Goal: Information Seeking & Learning: Learn about a topic

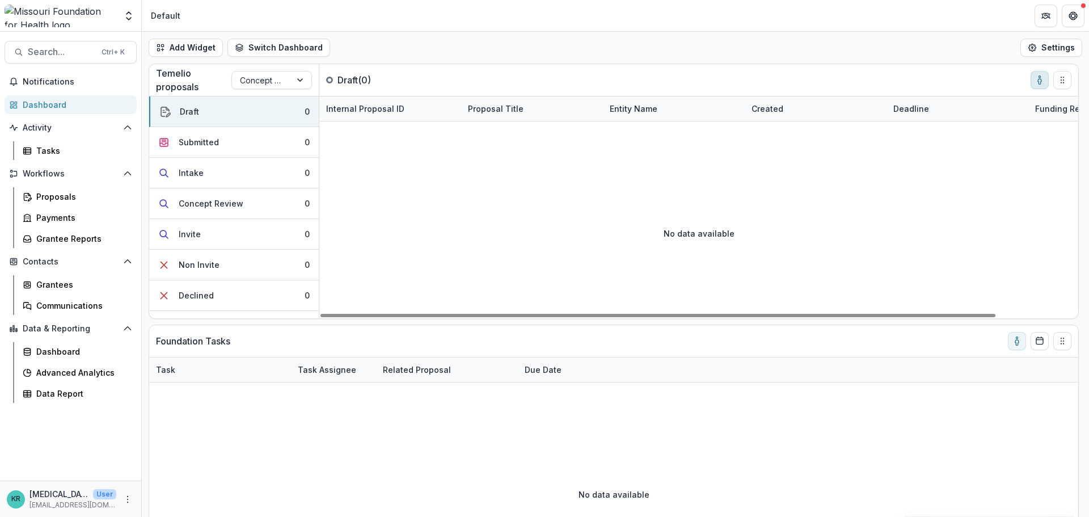
click at [1043, 82] on icon "toggle-assigned-to-me" at bounding box center [1039, 79] width 9 height 9
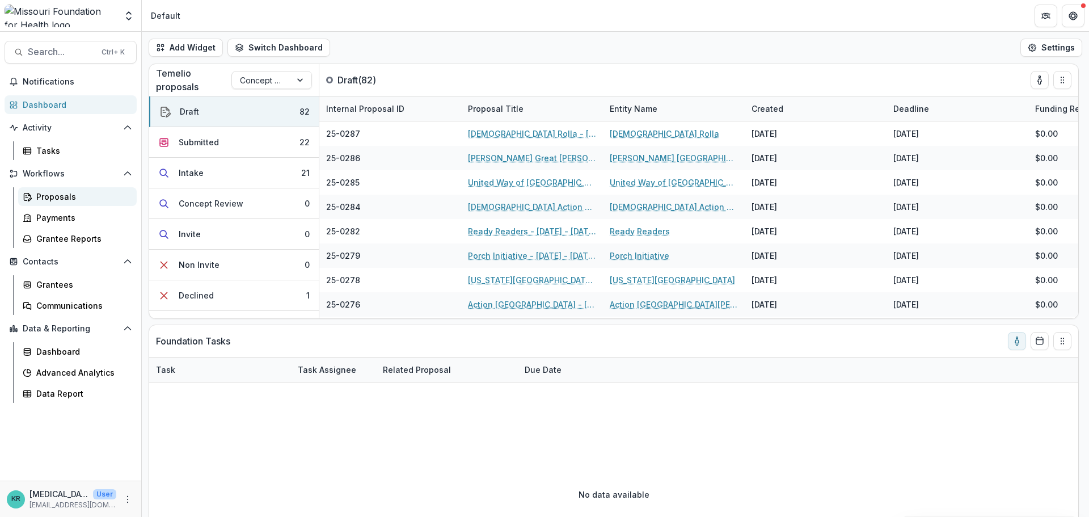
click at [56, 200] on div "Proposals" at bounding box center [81, 197] width 91 height 12
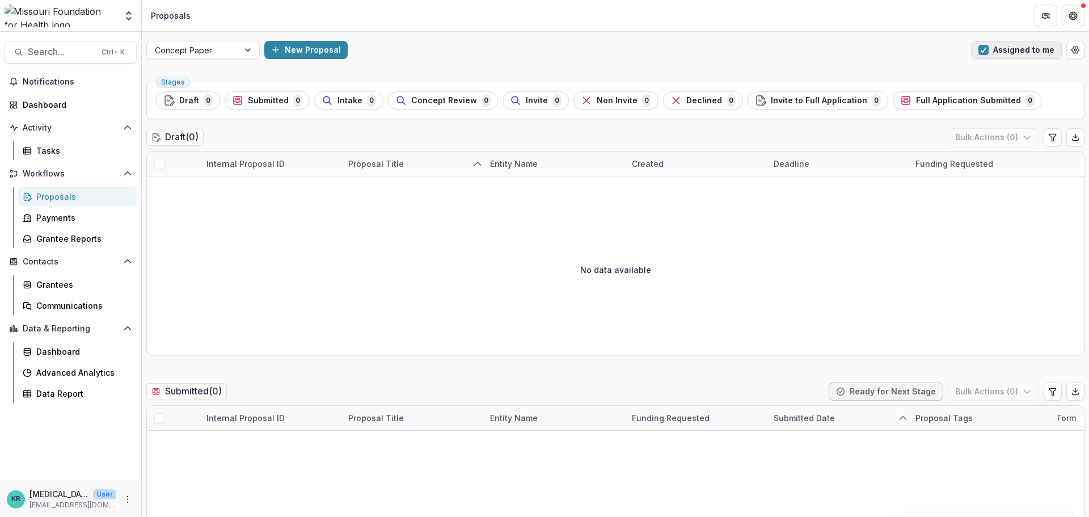
click at [1017, 44] on button "Assigned to me" at bounding box center [1016, 50] width 91 height 18
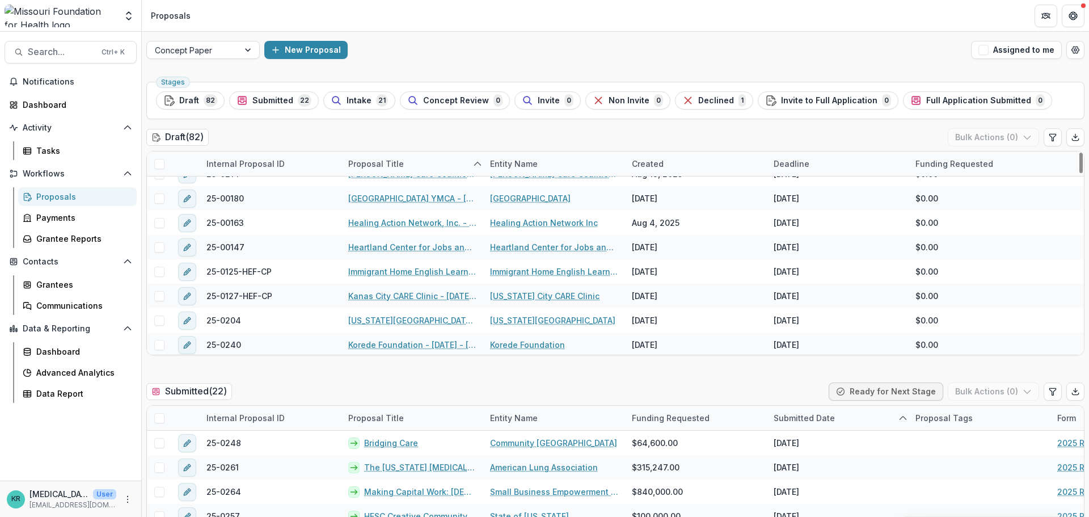
scroll to position [511, 0]
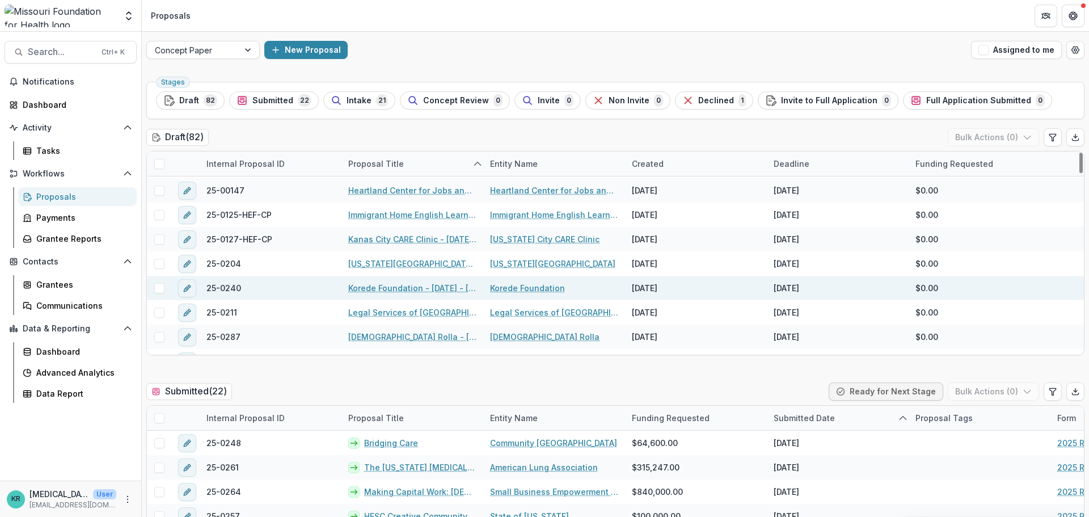
click at [408, 285] on link "Korede Foundation - [DATE] - [DATE] Request for Concept Papers" at bounding box center [412, 288] width 128 height 12
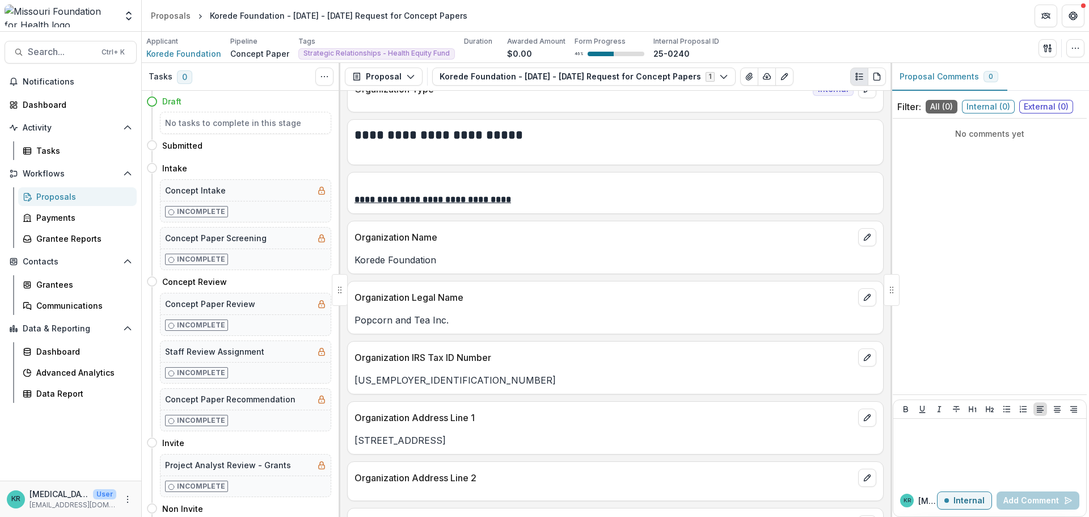
scroll to position [170, 0]
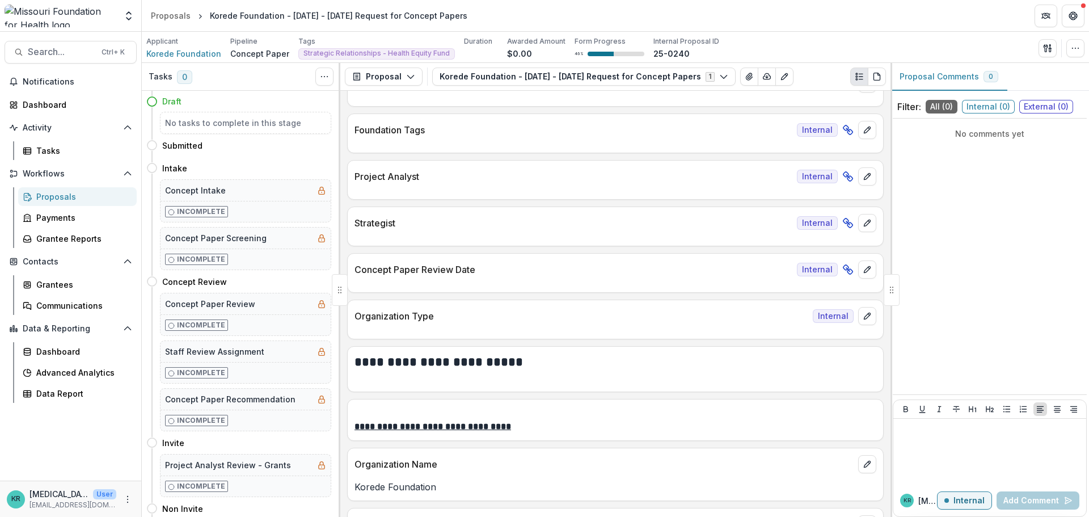
click at [527, 271] on p "Concept Paper Review Date" at bounding box center [574, 270] width 438 height 14
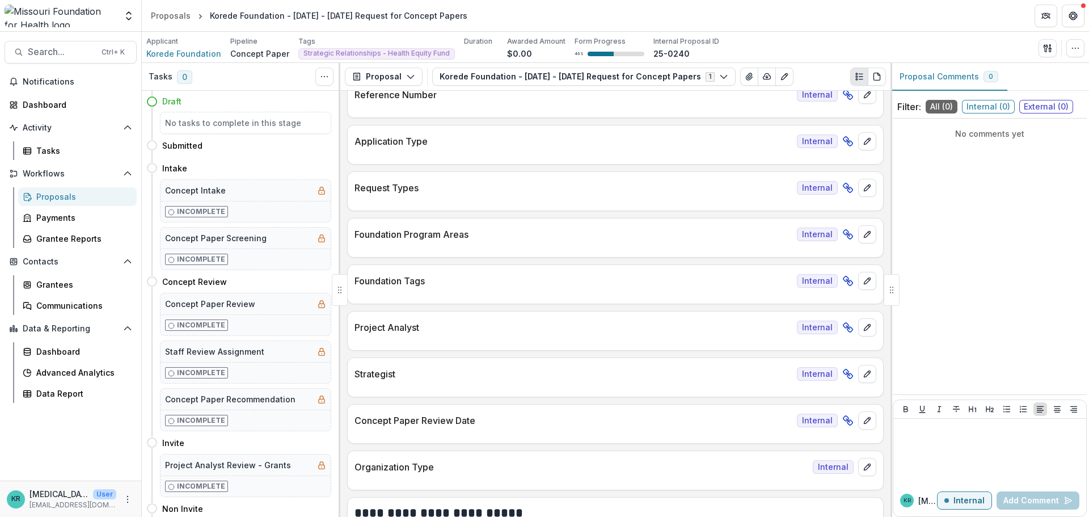
scroll to position [0, 0]
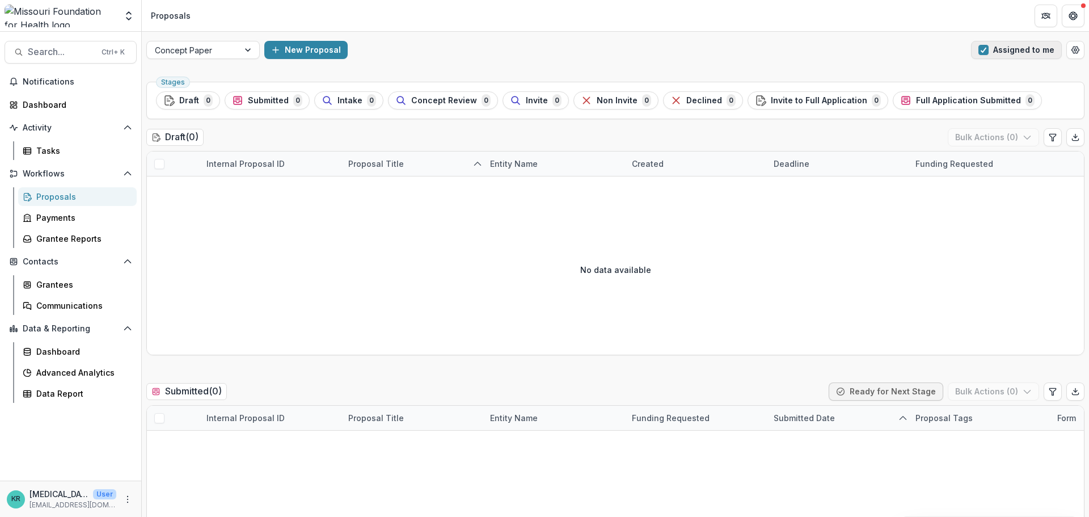
click at [985, 48] on span "button" at bounding box center [984, 50] width 10 height 10
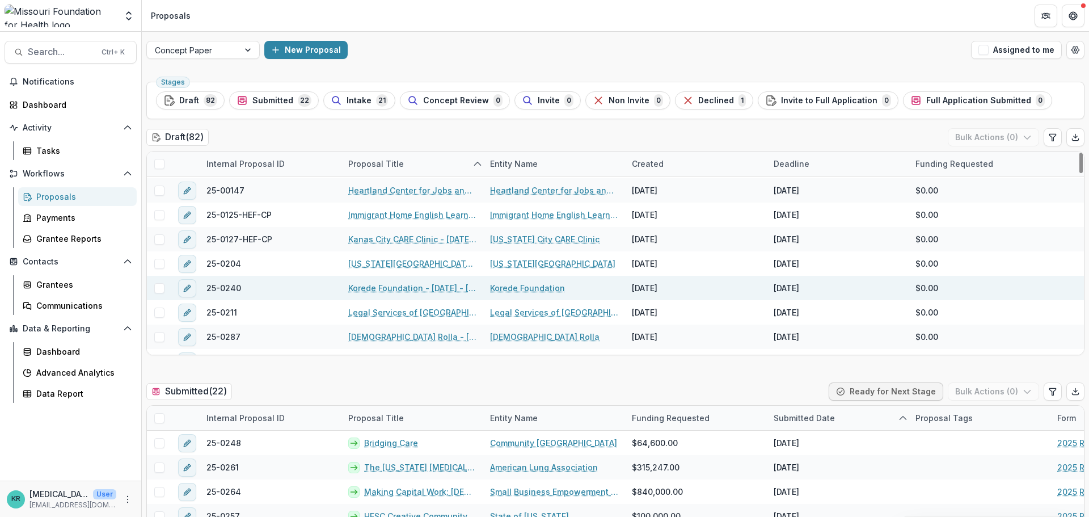
scroll to position [567, 0]
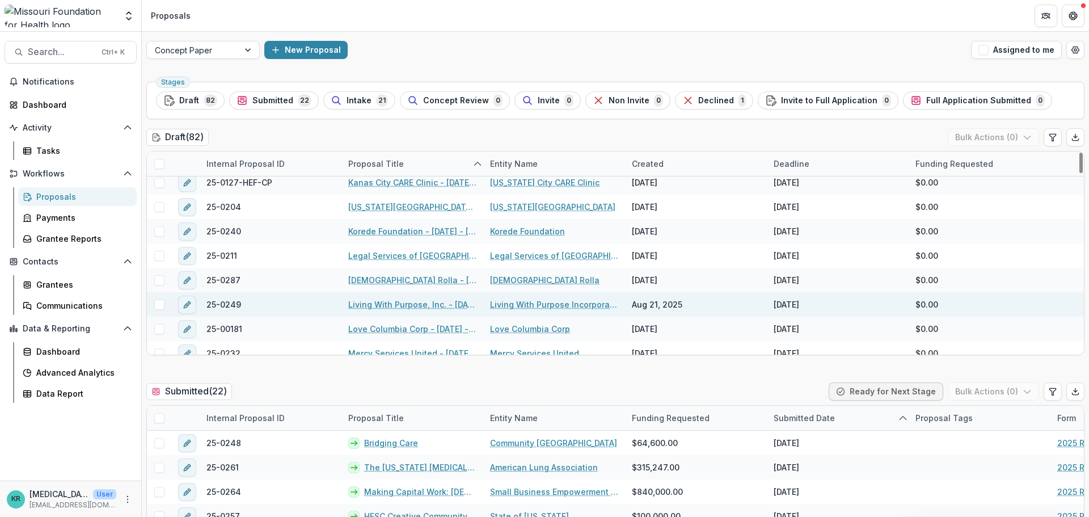
click at [418, 300] on link "Living With Purpose, Inc. - [DATE] - [DATE] Request for Concept Papers" at bounding box center [412, 304] width 128 height 12
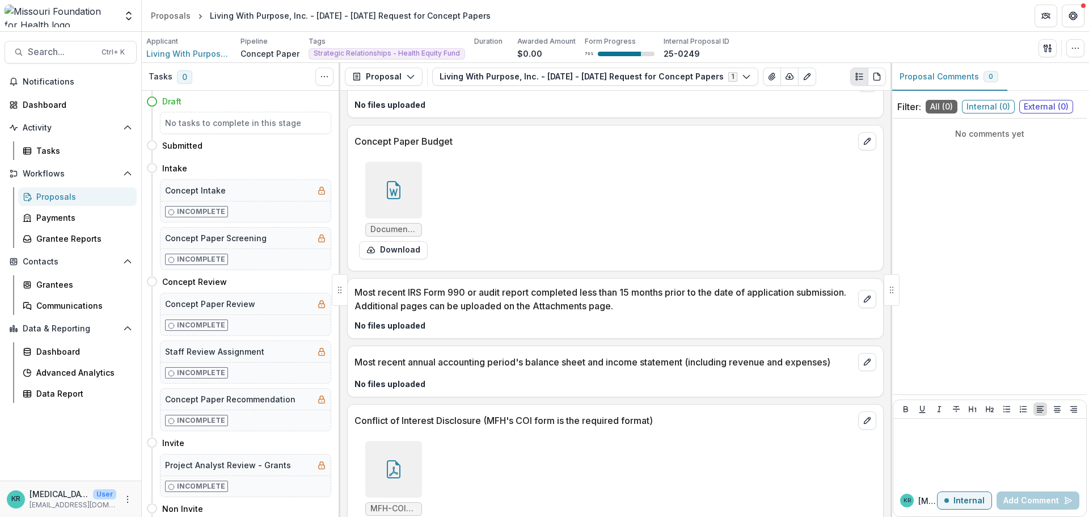
scroll to position [3064, 0]
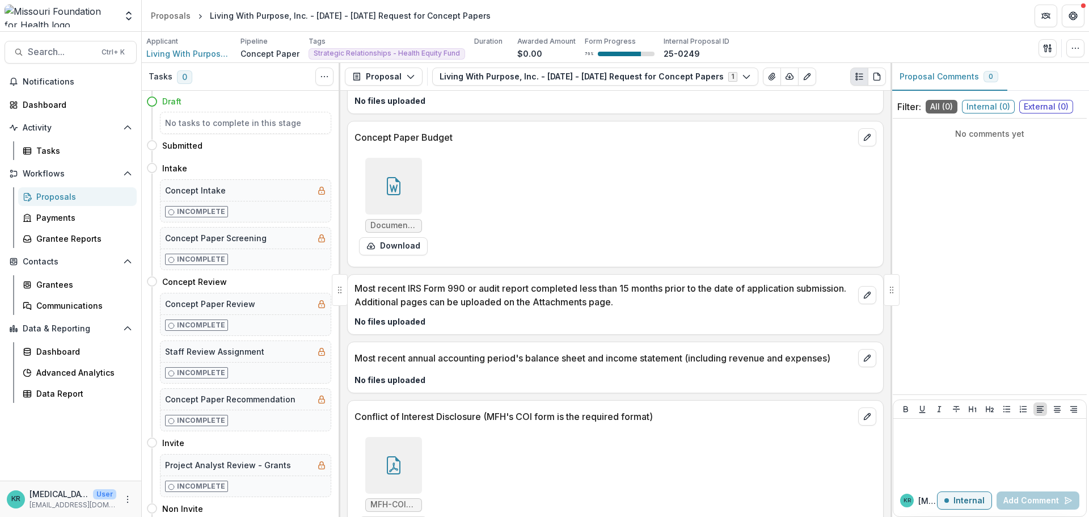
click at [398, 159] on div at bounding box center [393, 186] width 57 height 57
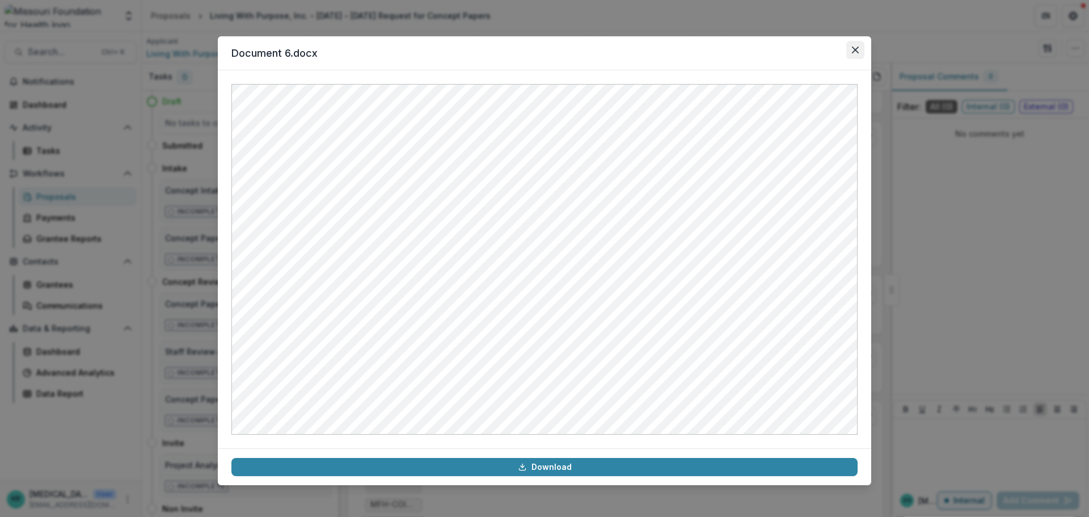
click at [856, 47] on icon "Close" at bounding box center [855, 50] width 7 height 7
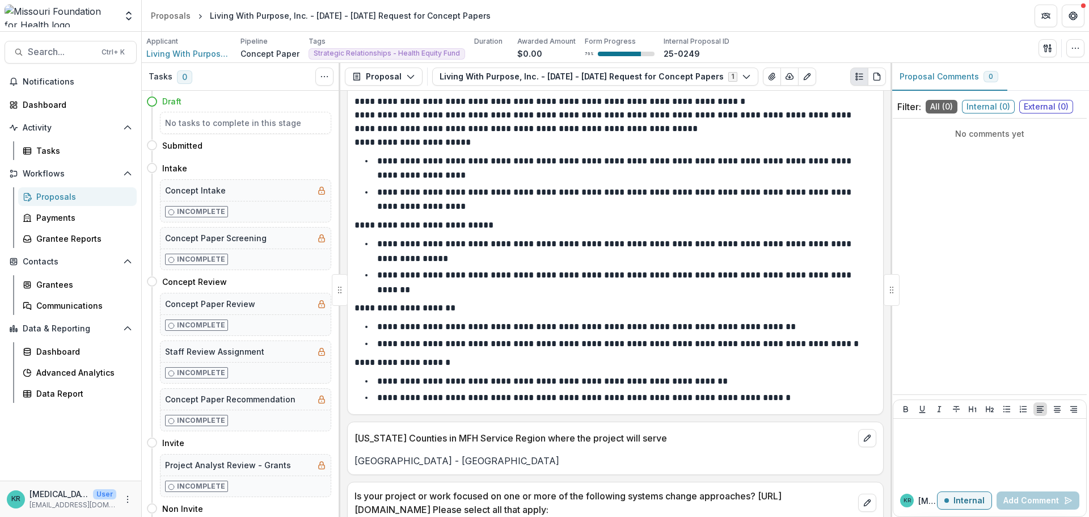
scroll to position [2404, 0]
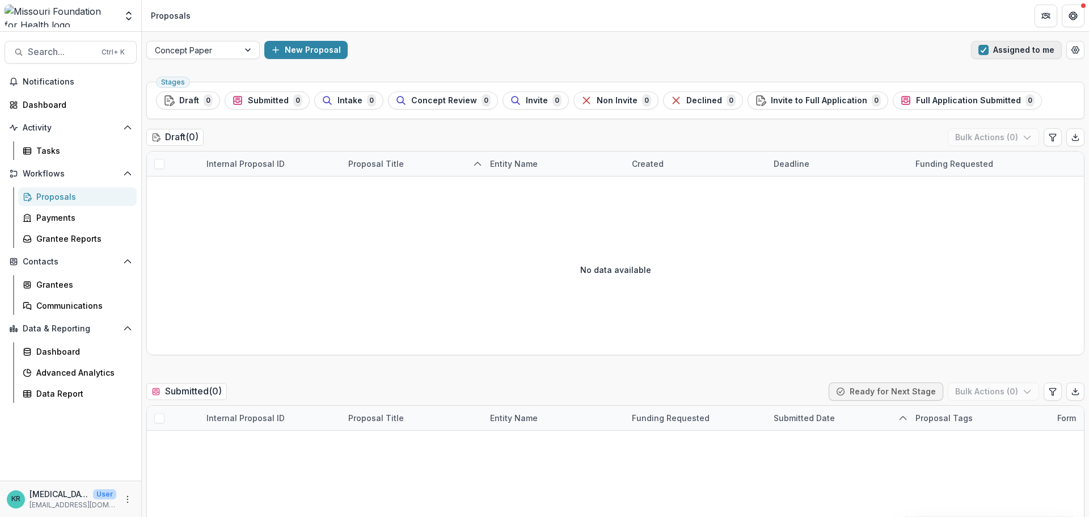
click at [983, 54] on span "button" at bounding box center [984, 50] width 10 height 10
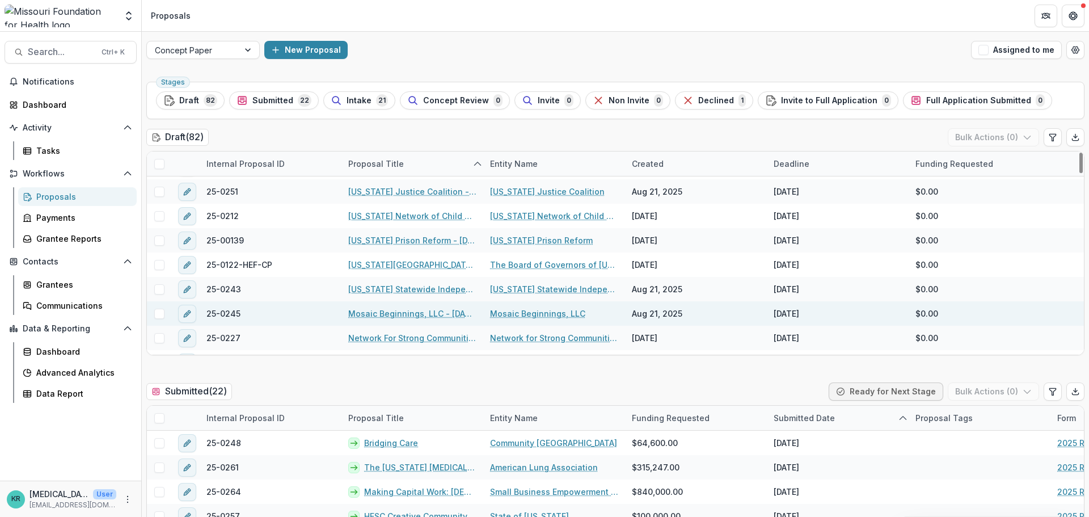
scroll to position [908, 0]
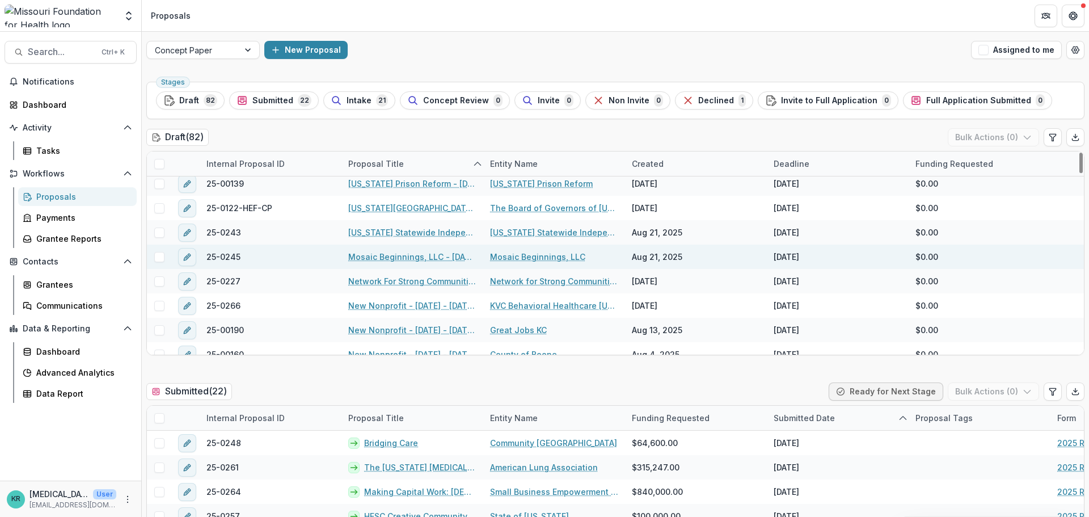
click at [365, 259] on link "Mosaic Beginnings, LLC - [DATE] - [DATE] Request for Concept Papers" at bounding box center [412, 257] width 128 height 12
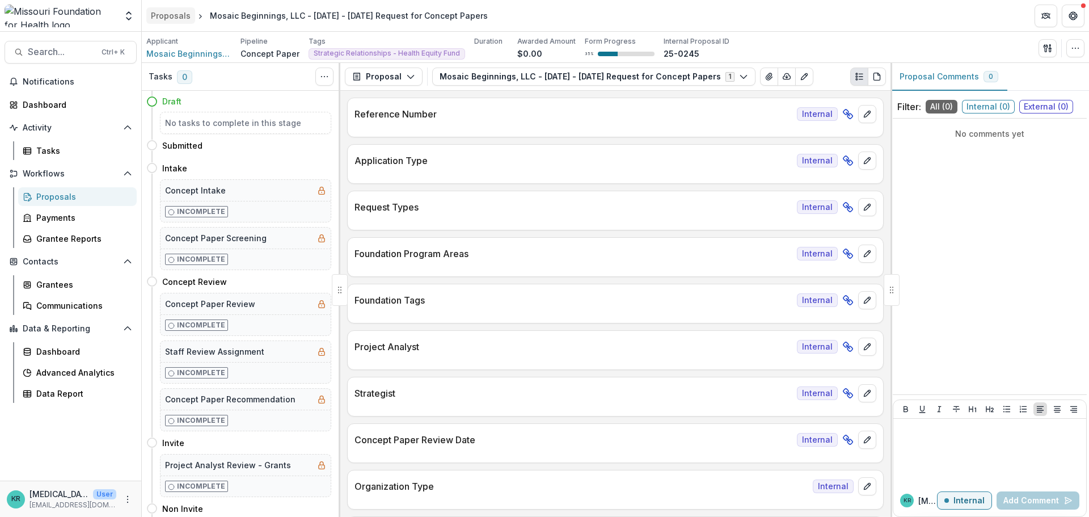
click at [181, 16] on div "Proposals" at bounding box center [171, 16] width 40 height 12
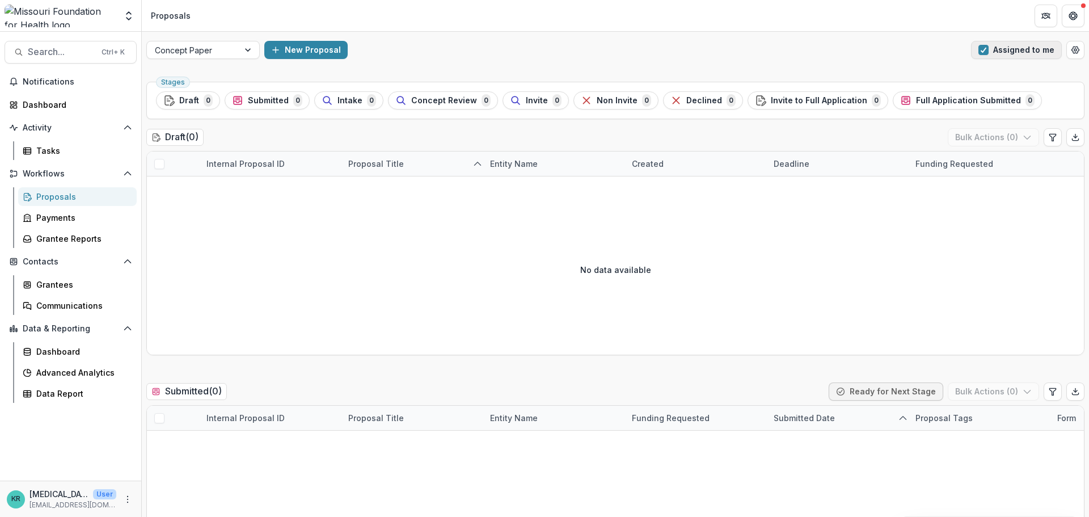
click at [992, 55] on button "Assigned to me" at bounding box center [1016, 50] width 91 height 18
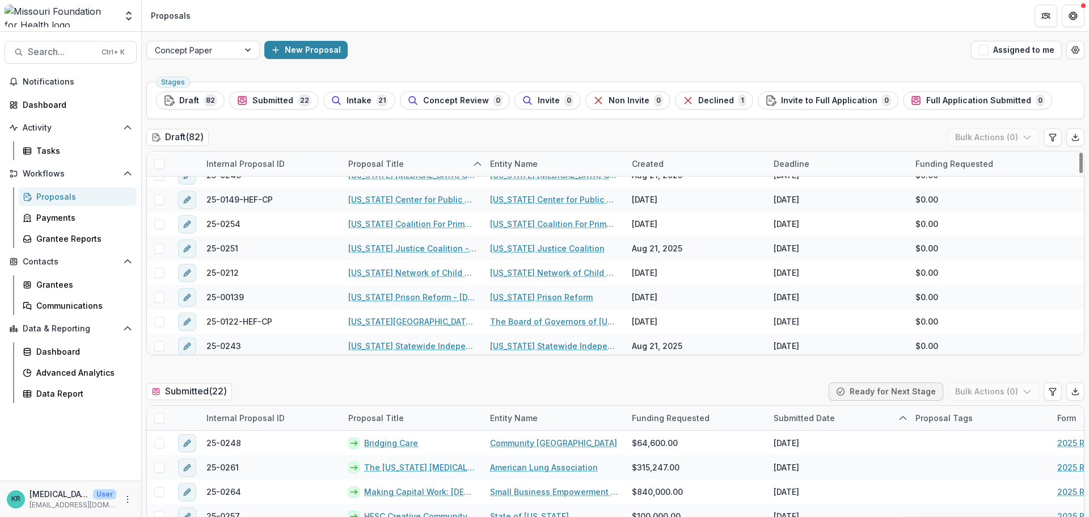
scroll to position [851, 0]
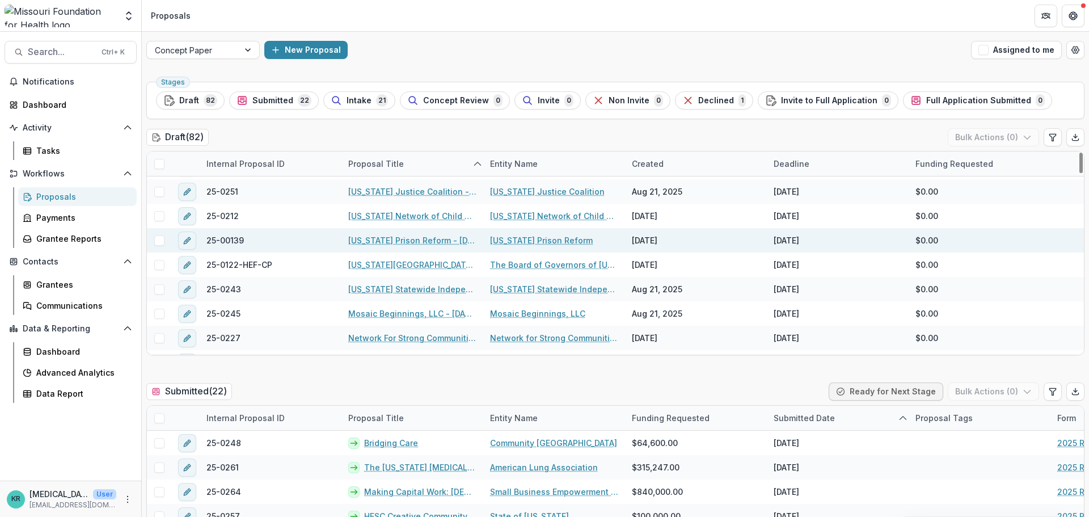
click at [376, 241] on link "[US_STATE] Prison Reform - [DATE] - [DATE] Request for Concept Papers" at bounding box center [412, 240] width 128 height 12
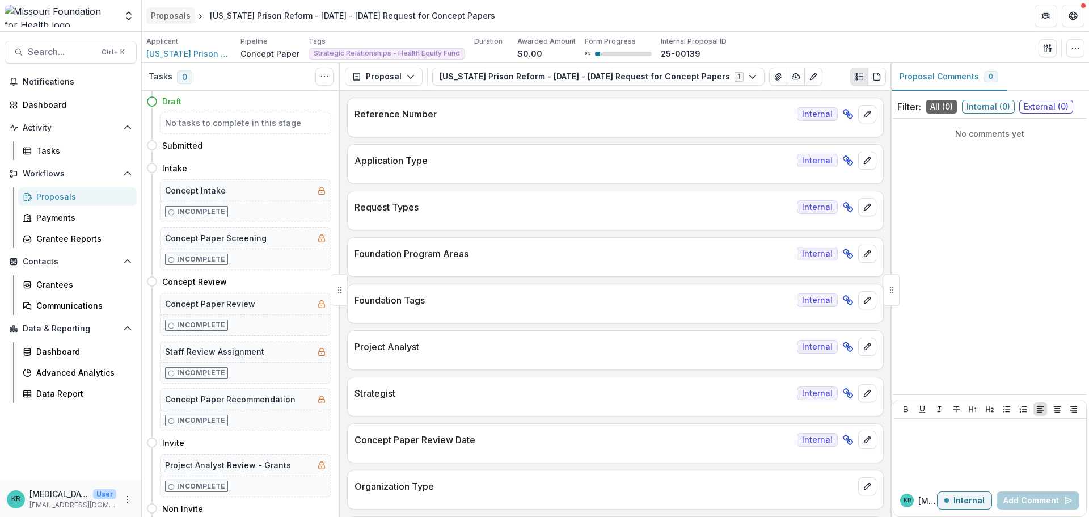
click at [192, 15] on link "Proposals" at bounding box center [170, 15] width 49 height 16
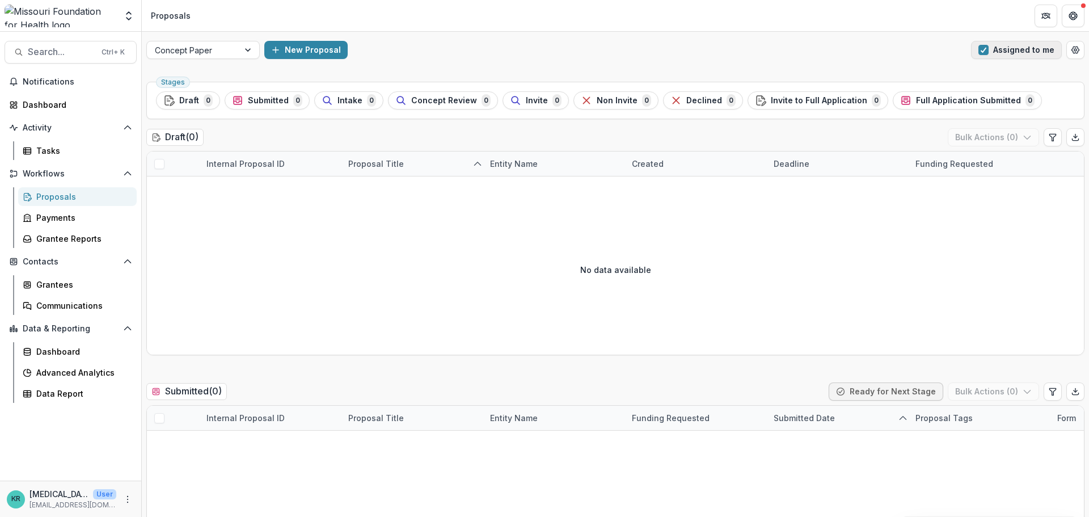
click at [1002, 45] on button "Assigned to me" at bounding box center [1016, 50] width 91 height 18
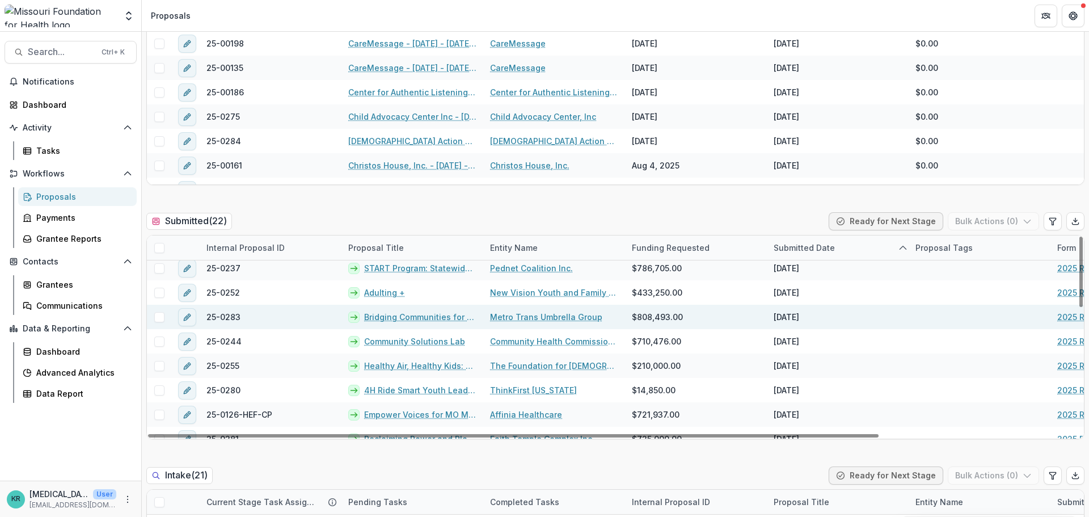
scroll to position [340, 0]
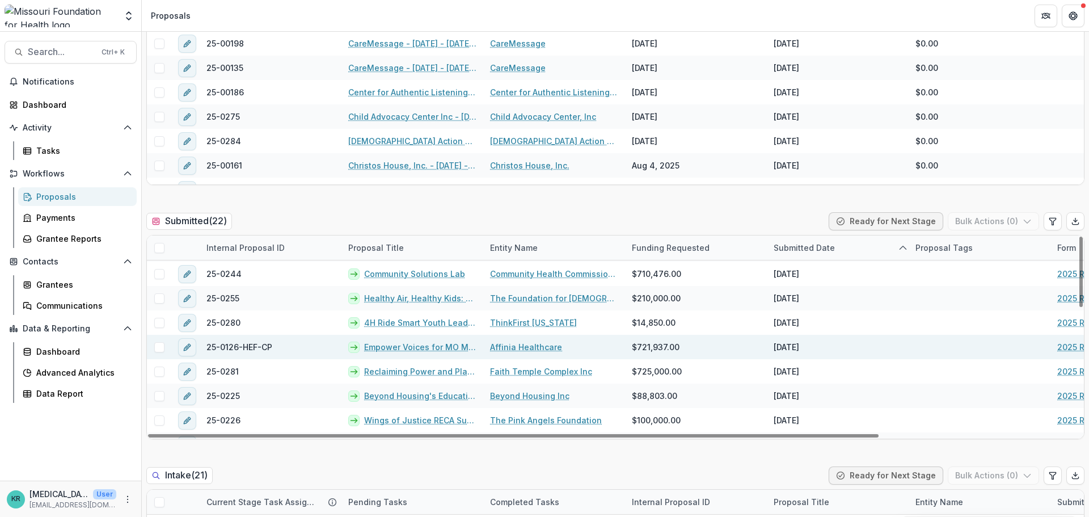
click at [445, 348] on link "Empower Voices for MO Medicaid Access" at bounding box center [420, 347] width 112 height 12
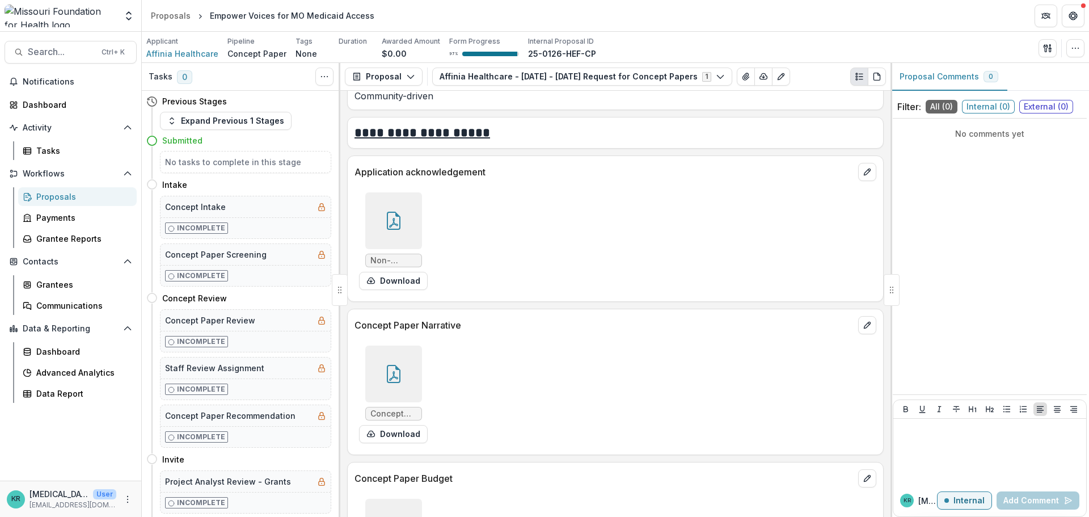
scroll to position [3007, 0]
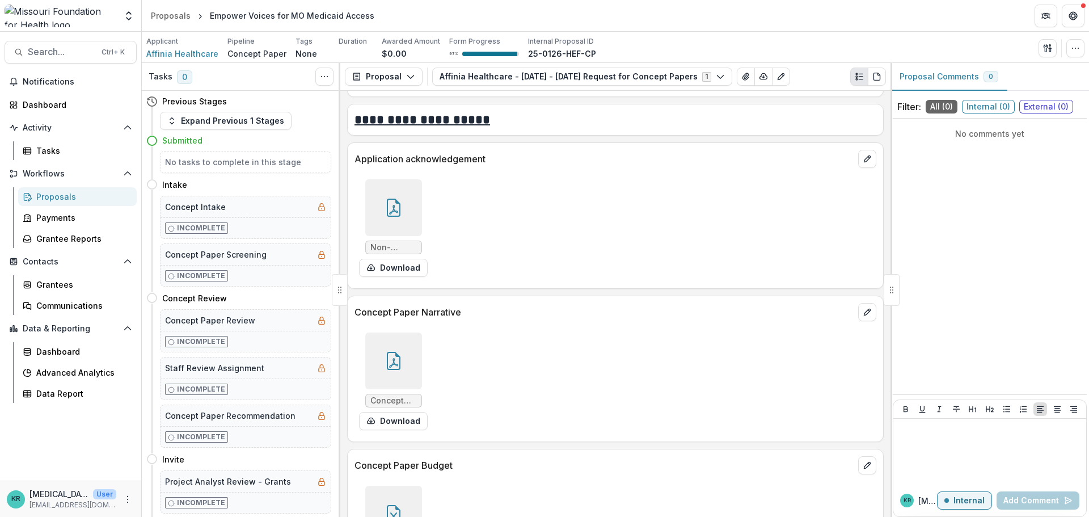
click at [394, 355] on icon at bounding box center [394, 361] width 18 height 18
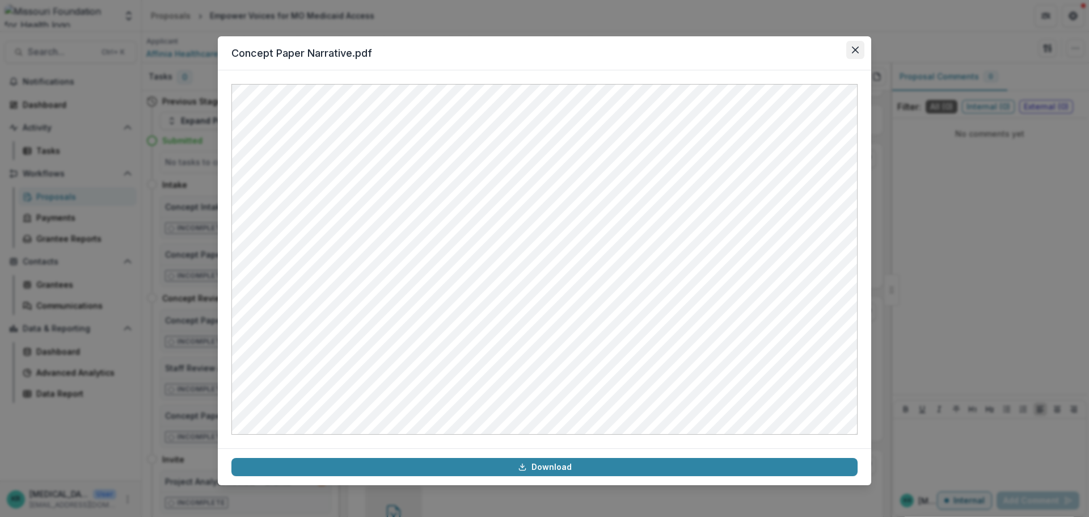
click at [857, 51] on icon "Close" at bounding box center [855, 50] width 7 height 7
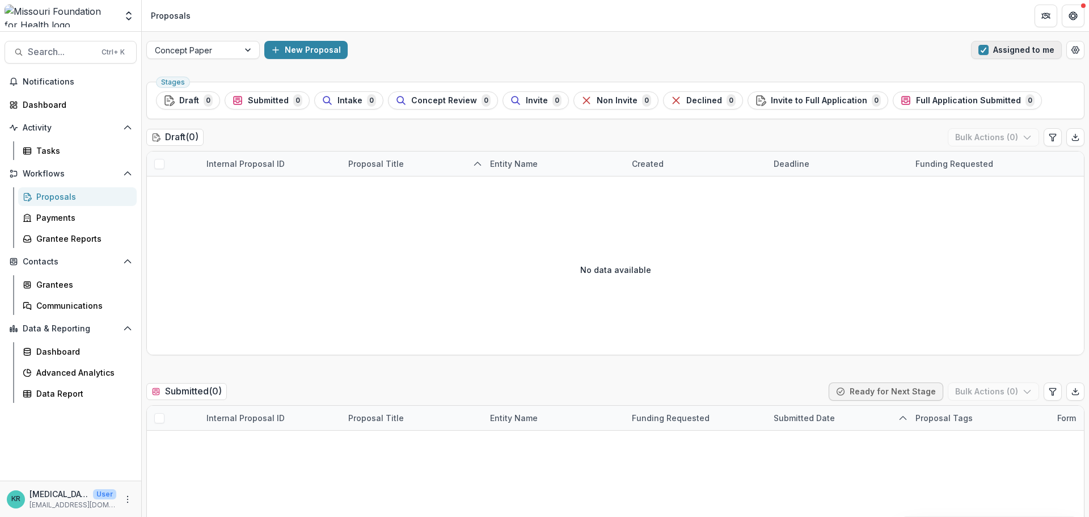
click at [995, 49] on button "Assigned to me" at bounding box center [1016, 50] width 91 height 18
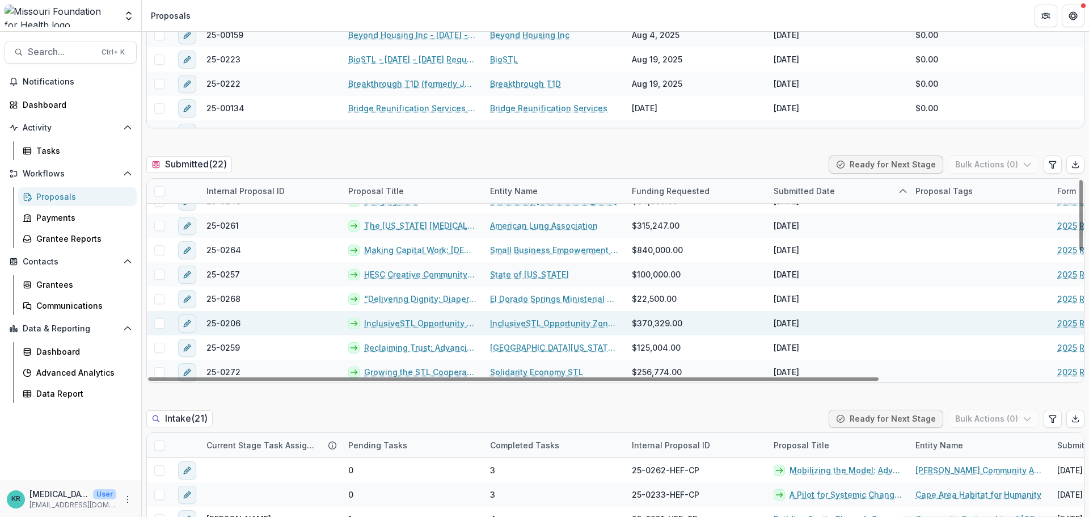
scroll to position [57, 0]
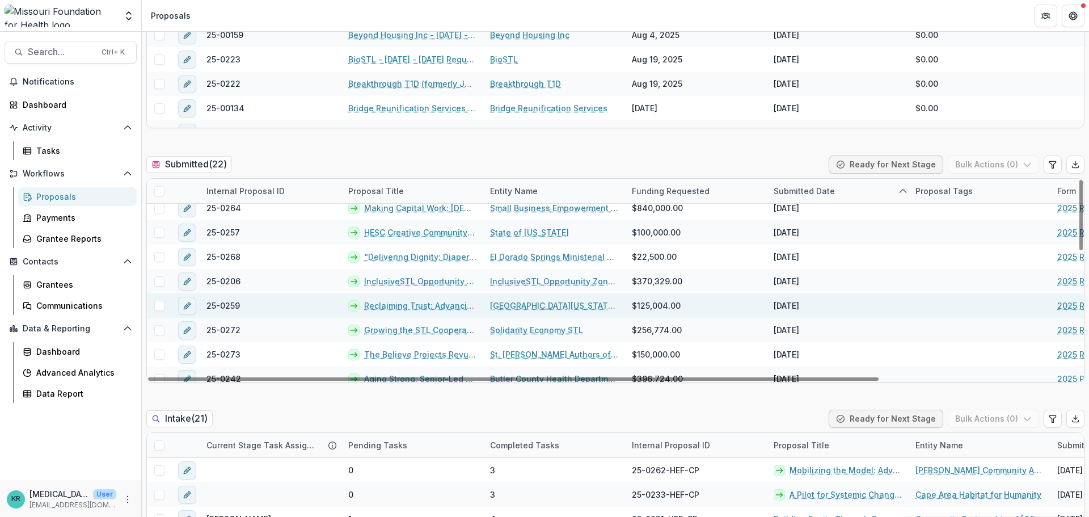
click at [428, 308] on link "Reclaiming Trust: Advancing Transplant Equity with [US_STATE] Voices" at bounding box center [420, 306] width 112 height 12
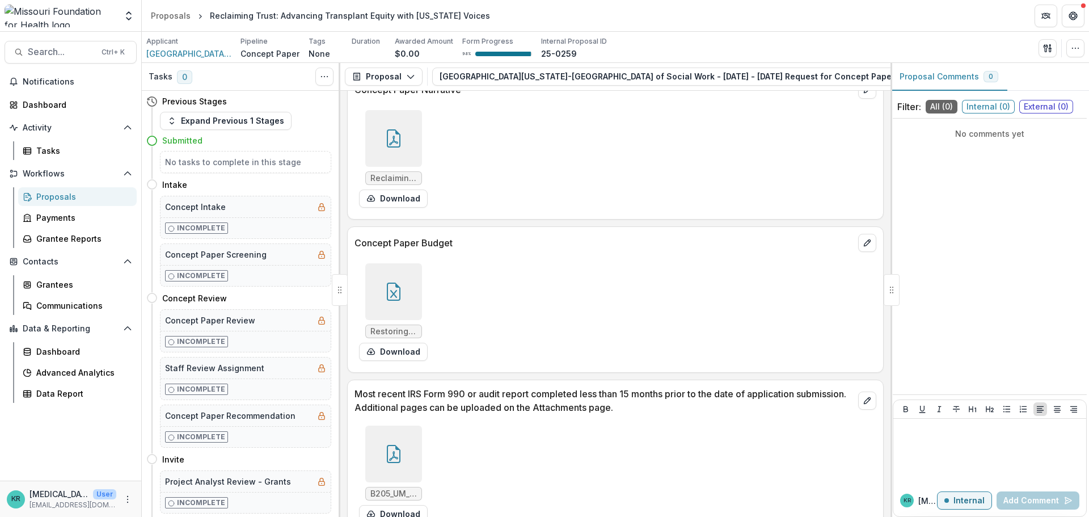
scroll to position [2950, 0]
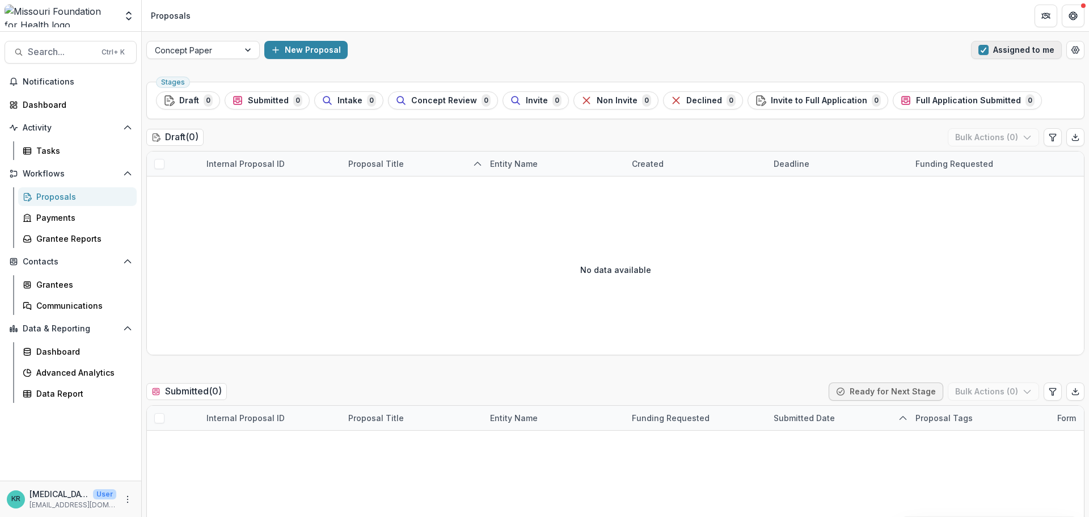
click at [1024, 52] on button "Assigned to me" at bounding box center [1016, 50] width 91 height 18
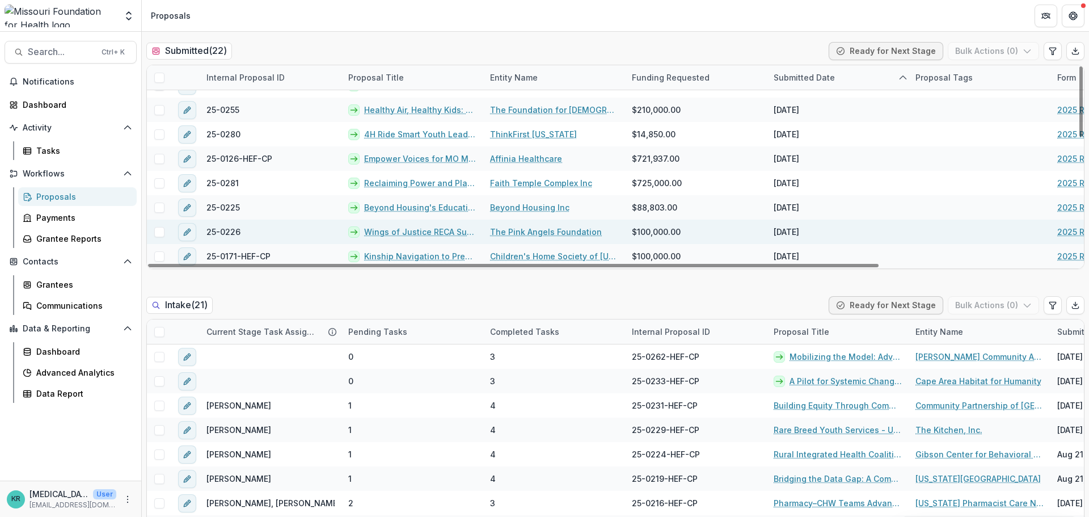
scroll to position [302, 0]
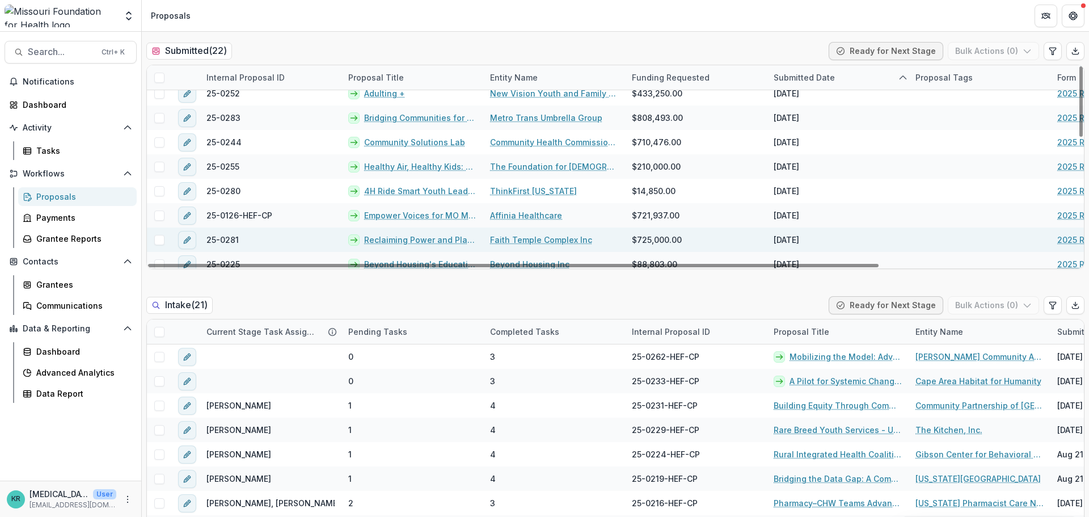
click at [440, 238] on link "Reclaiming Power and Place: A Community-Driven Green Space in [GEOGRAPHIC_DATA]…" at bounding box center [420, 240] width 112 height 12
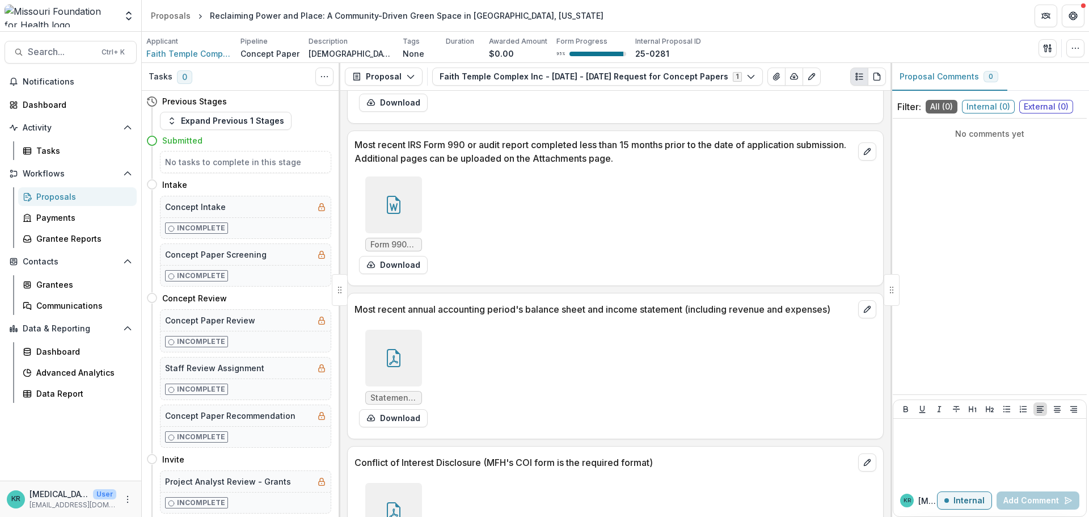
scroll to position [3403, 0]
